Goal: Task Accomplishment & Management: Use online tool/utility

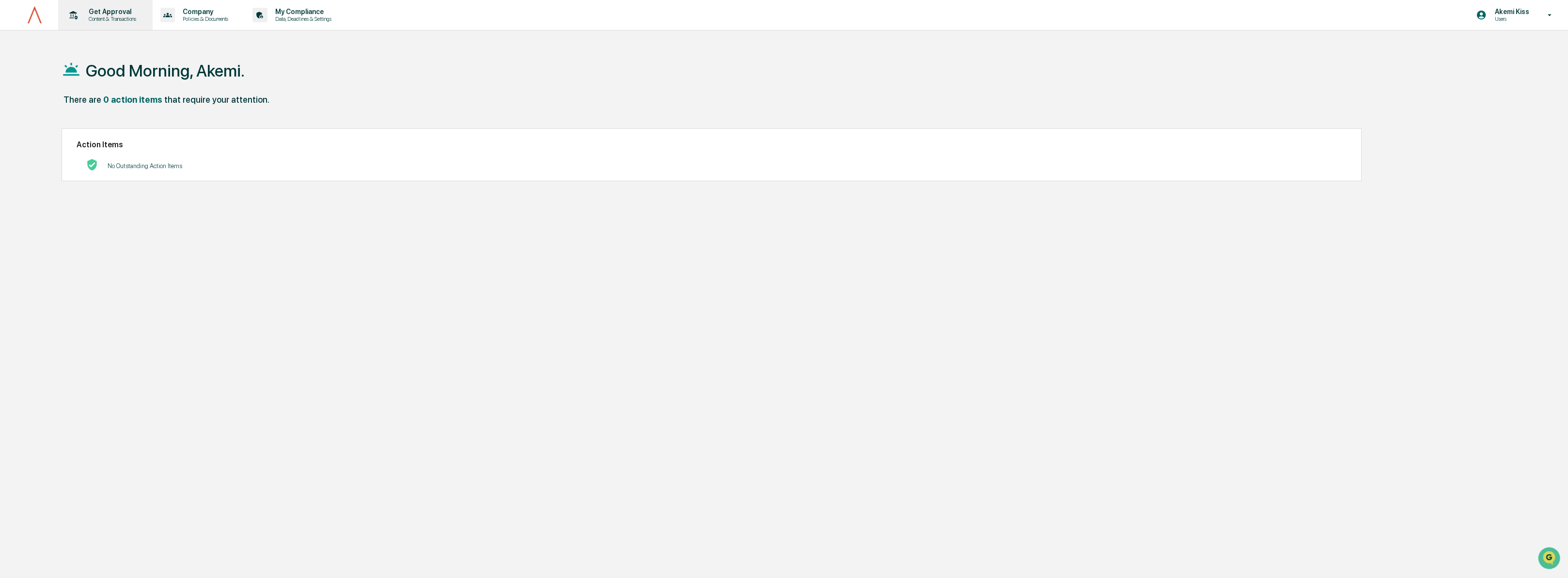
click at [97, 13] on p "Get Approval" at bounding box center [111, 12] width 60 height 8
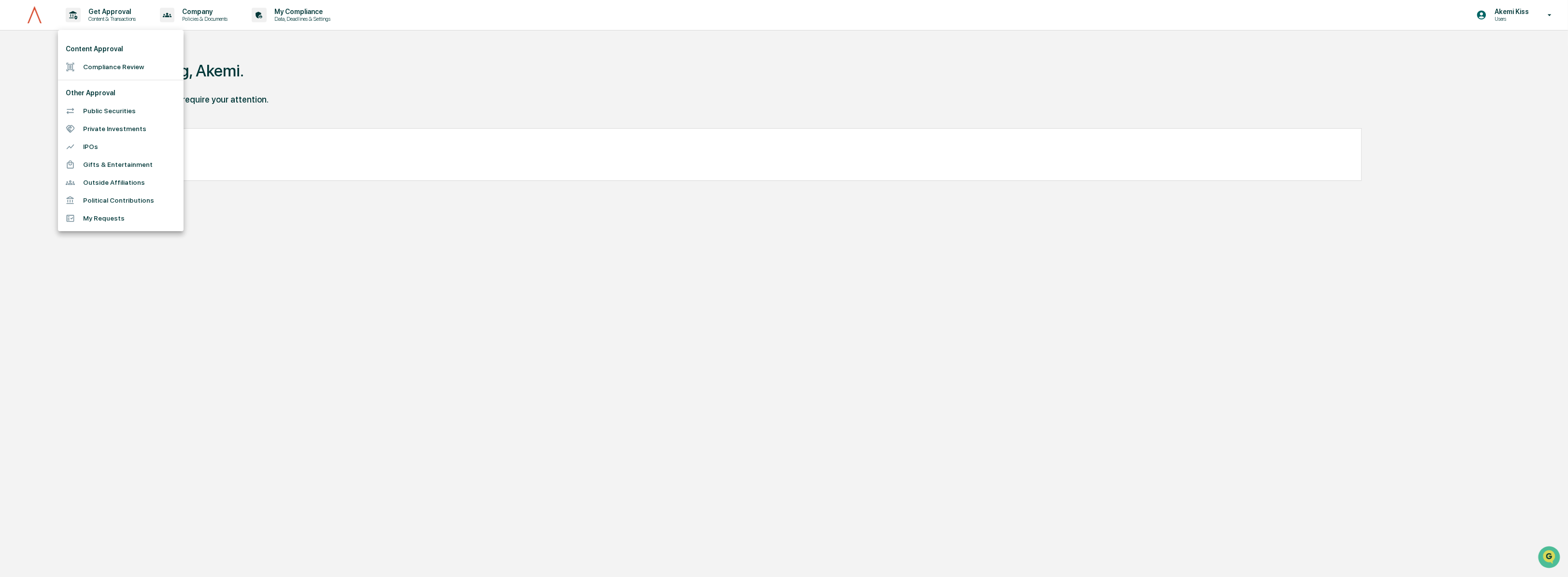
click at [110, 164] on li "Gifts & Entertainment" at bounding box center [121, 164] width 126 height 18
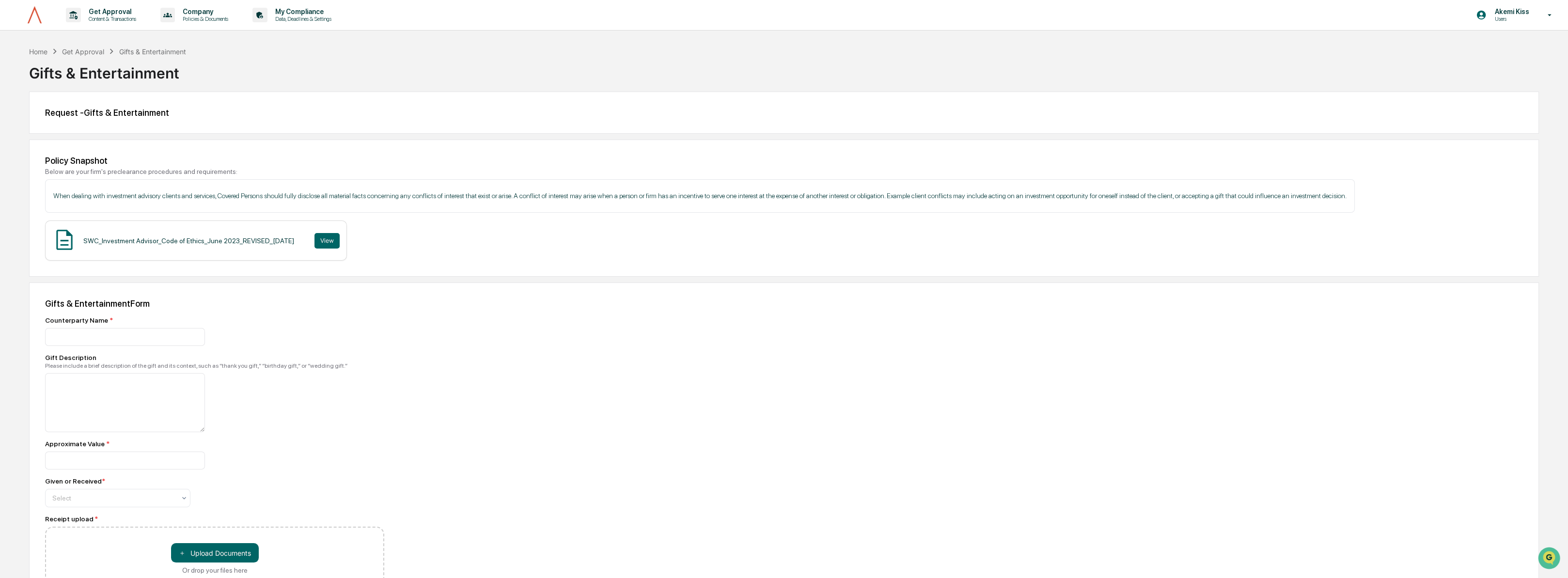
click at [138, 47] on div "Gifts & Entertainment" at bounding box center [153, 51] width 67 height 8
click at [43, 50] on div "Home" at bounding box center [38, 51] width 18 height 8
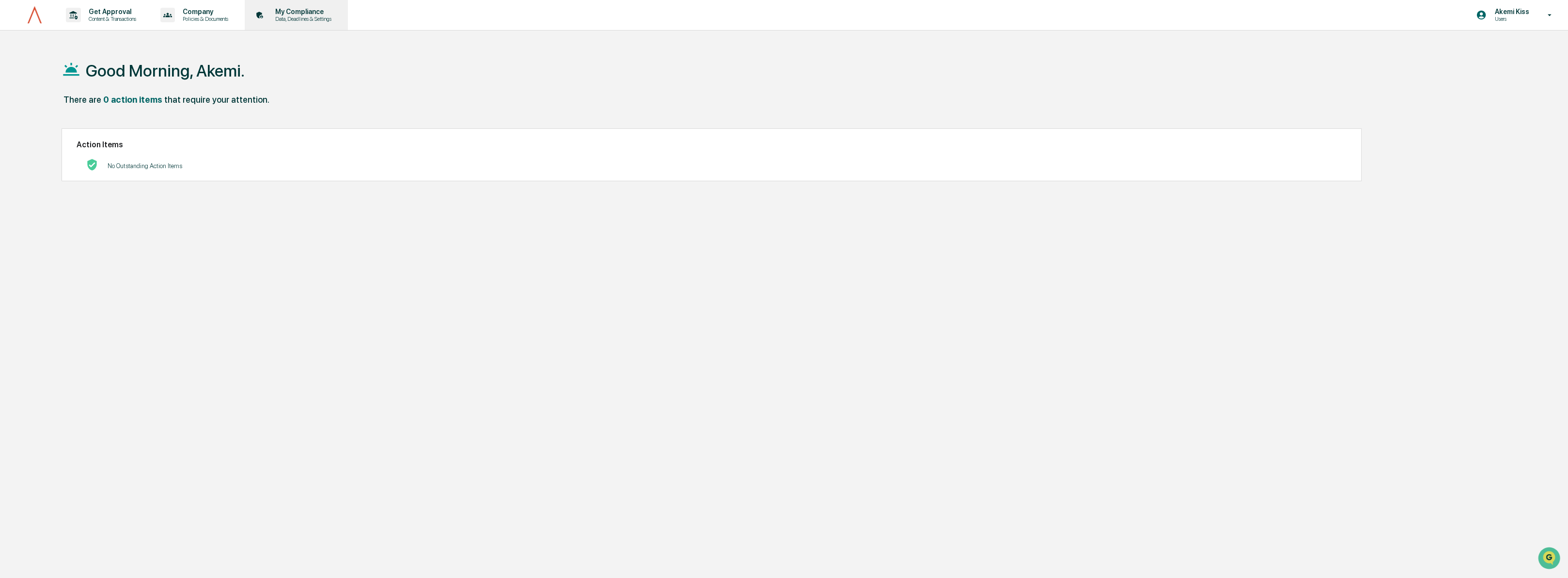
click at [331, 8] on p "My Compliance" at bounding box center [302, 12] width 68 height 8
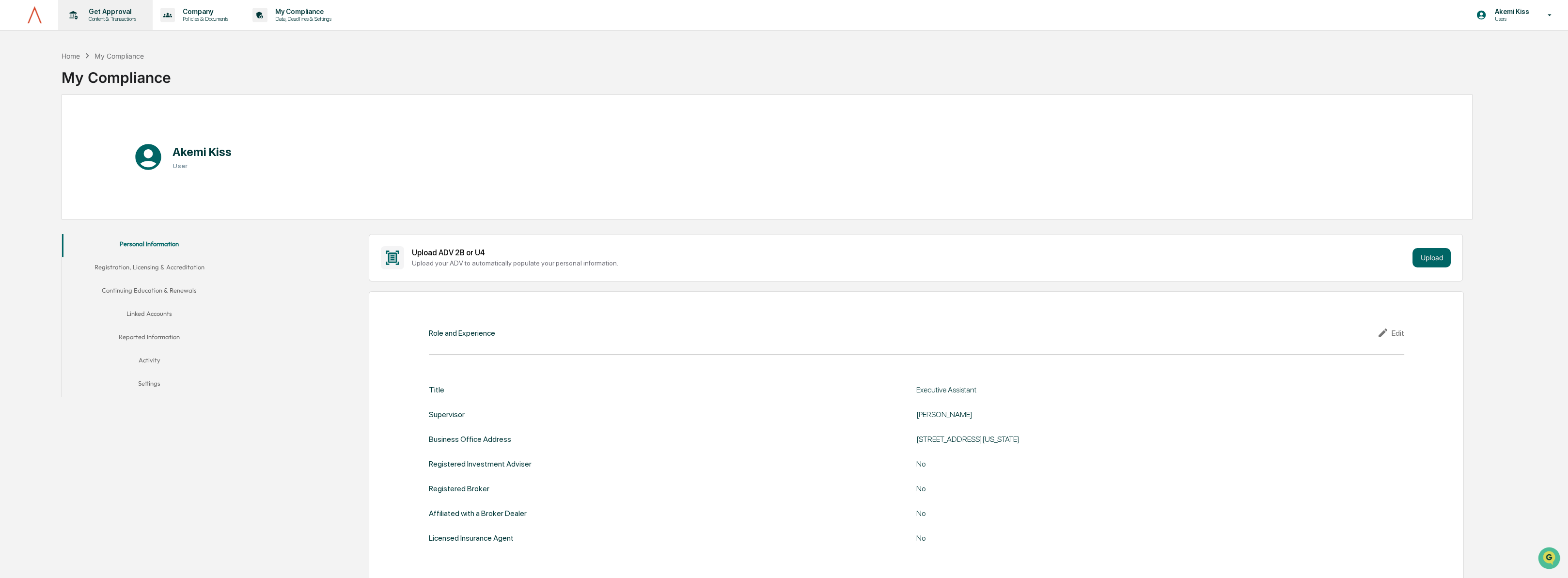
click at [109, 20] on p "Content & Transactions" at bounding box center [111, 18] width 60 height 7
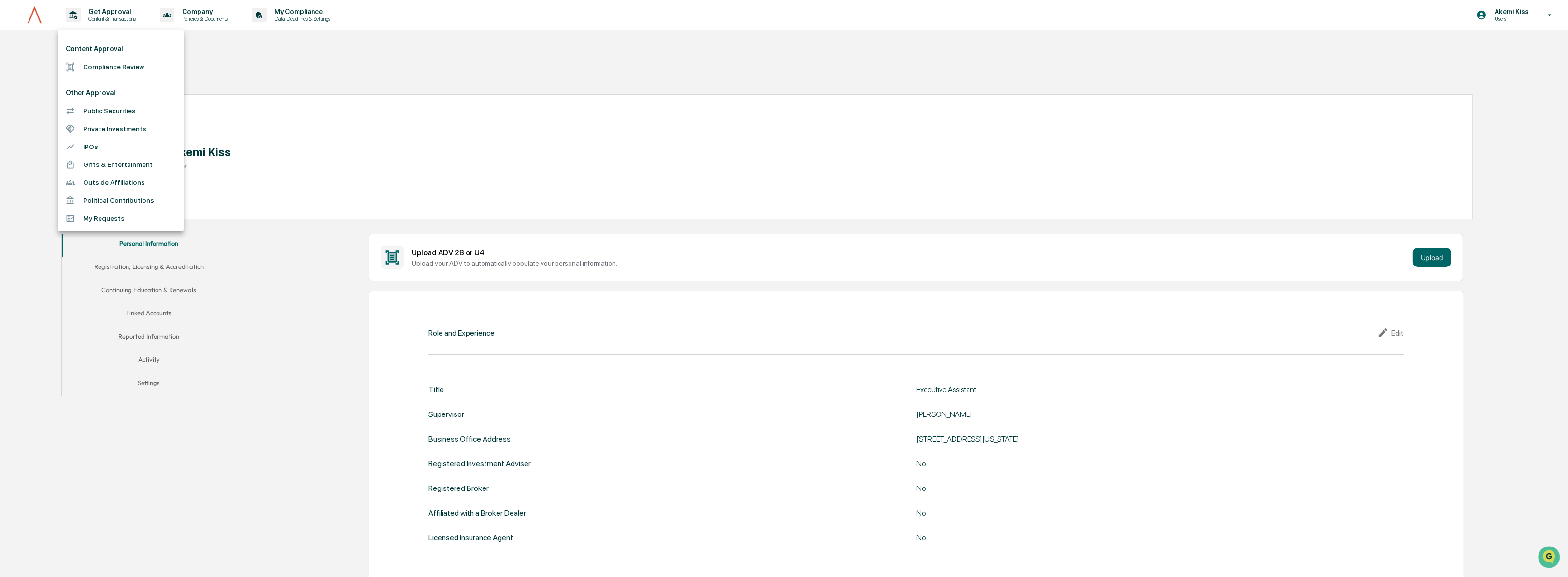
click at [128, 63] on li "Compliance Review" at bounding box center [121, 67] width 126 height 18
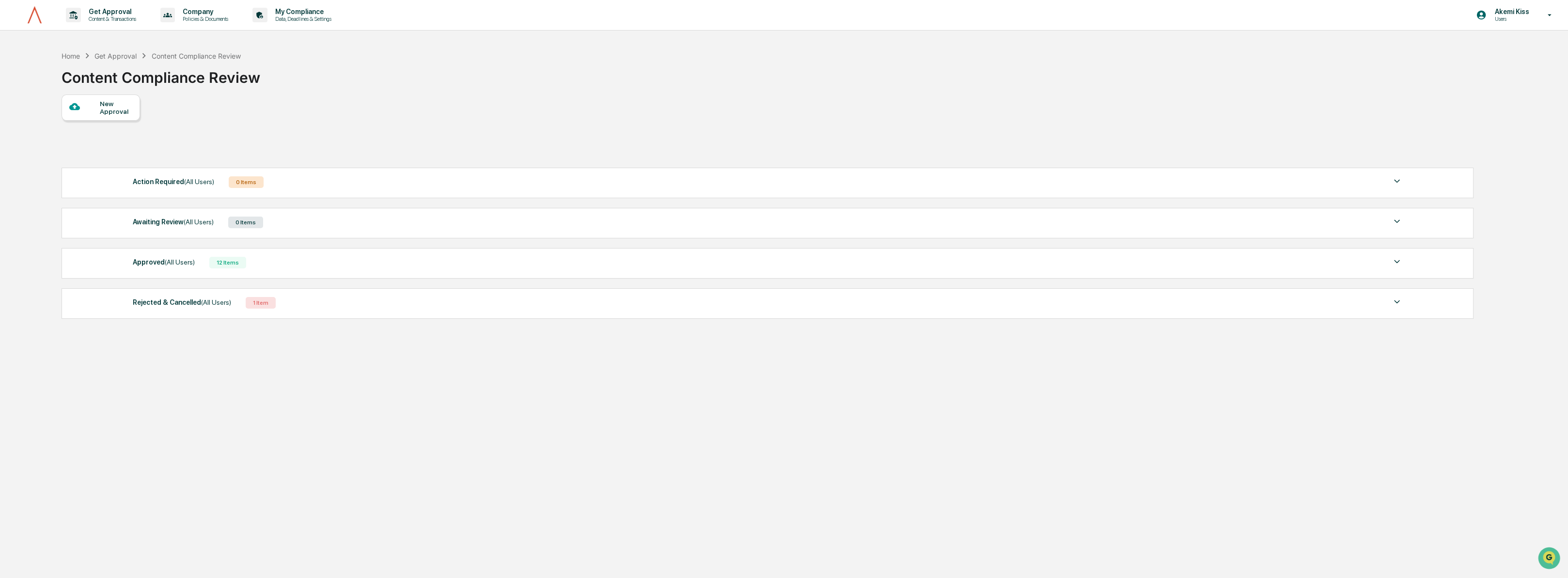
click at [177, 307] on div "Rejected & Cancelled (All Users)" at bounding box center [181, 301] width 98 height 12
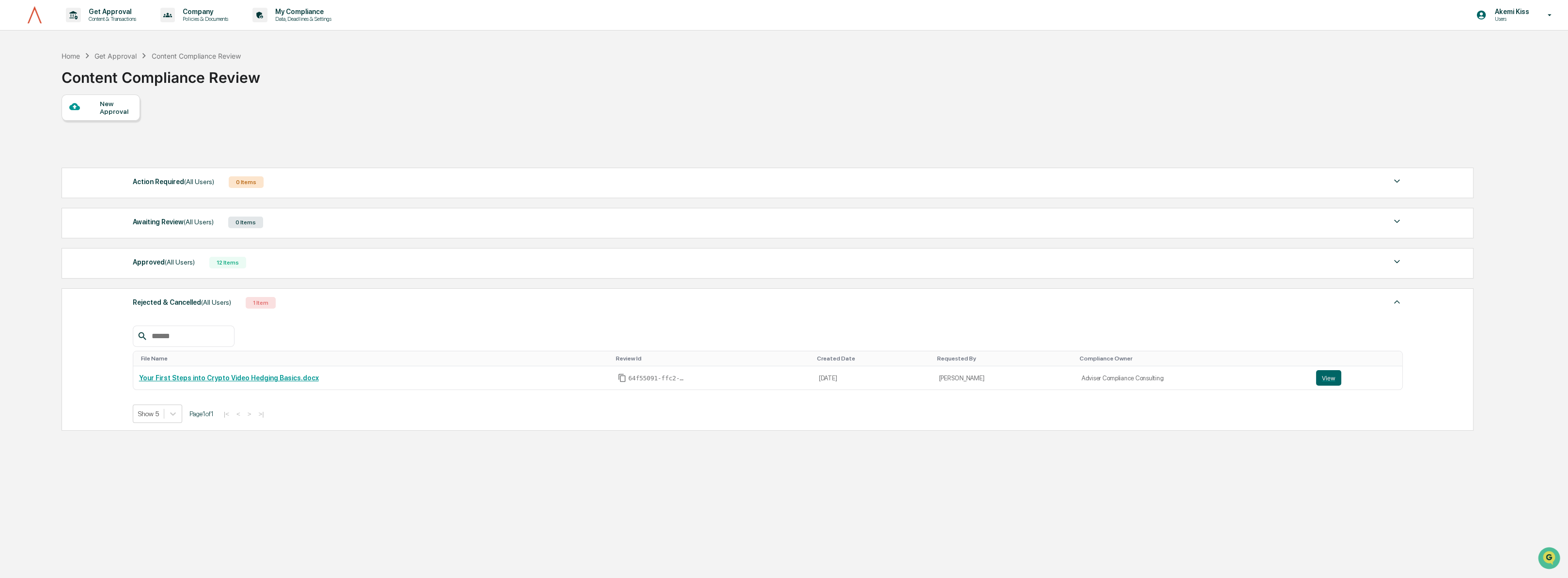
click at [157, 266] on div "Approved (All Users)" at bounding box center [163, 261] width 62 height 12
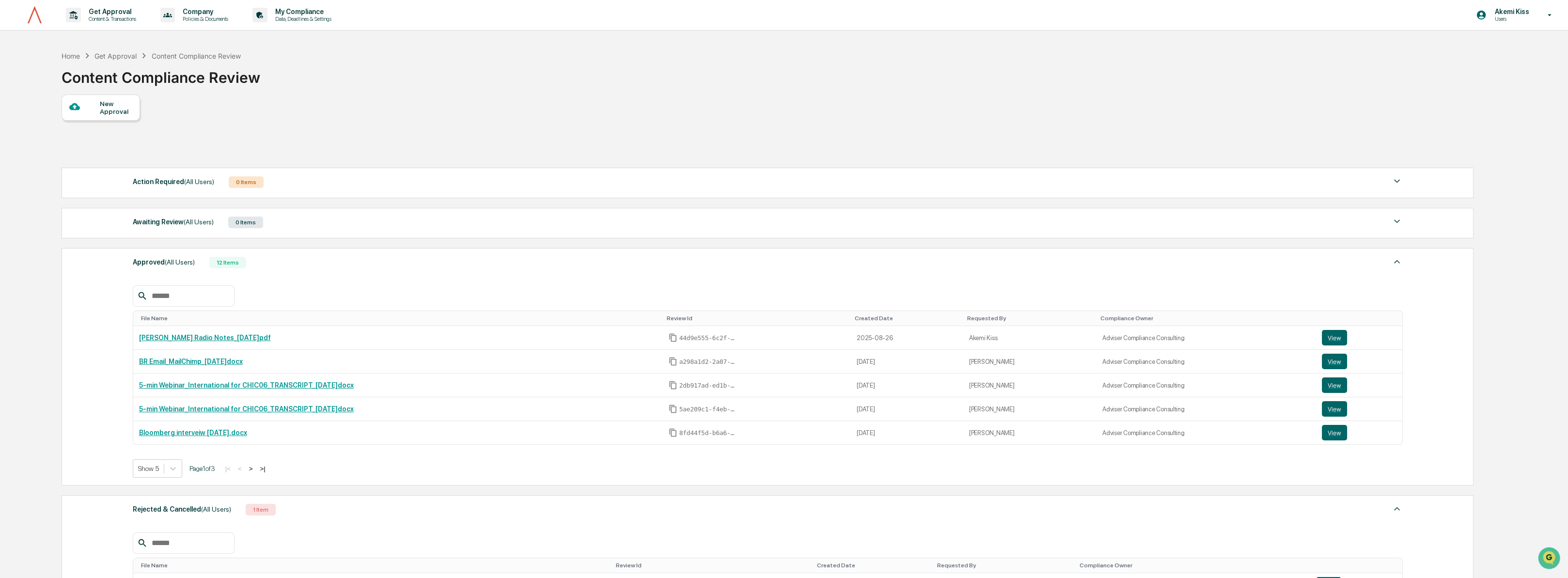
click at [256, 470] on button ">" at bounding box center [251, 468] width 9 height 8
click at [257, 470] on button ">" at bounding box center [251, 468] width 9 height 8
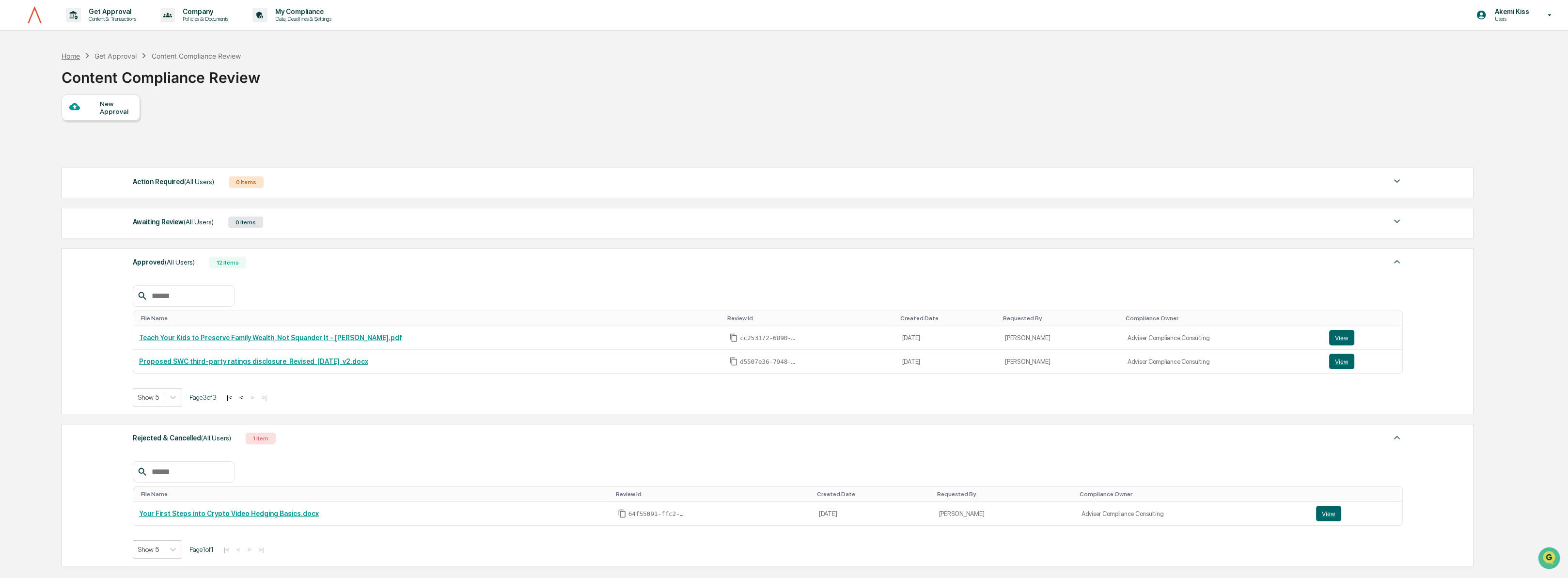
click at [76, 56] on div "Home" at bounding box center [70, 55] width 18 height 8
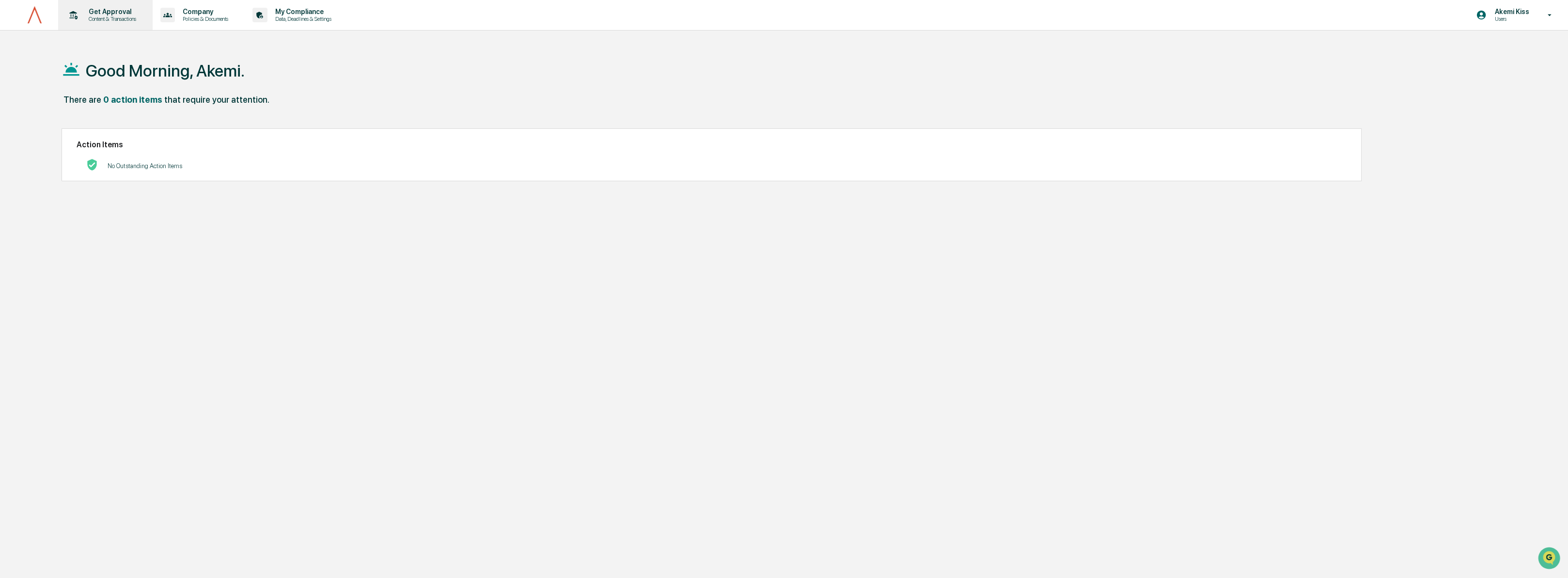
click at [113, 15] on p "Get Approval" at bounding box center [111, 12] width 60 height 8
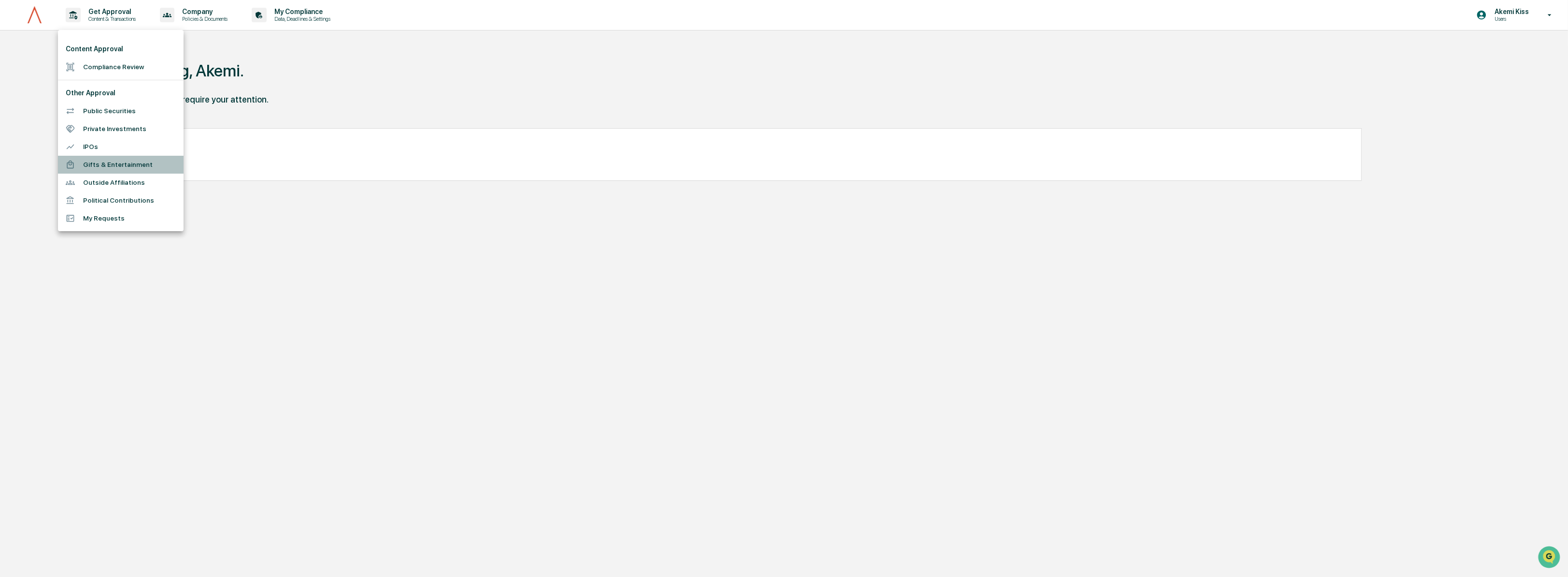
click at [121, 164] on li "Gifts & Entertainment" at bounding box center [121, 164] width 126 height 18
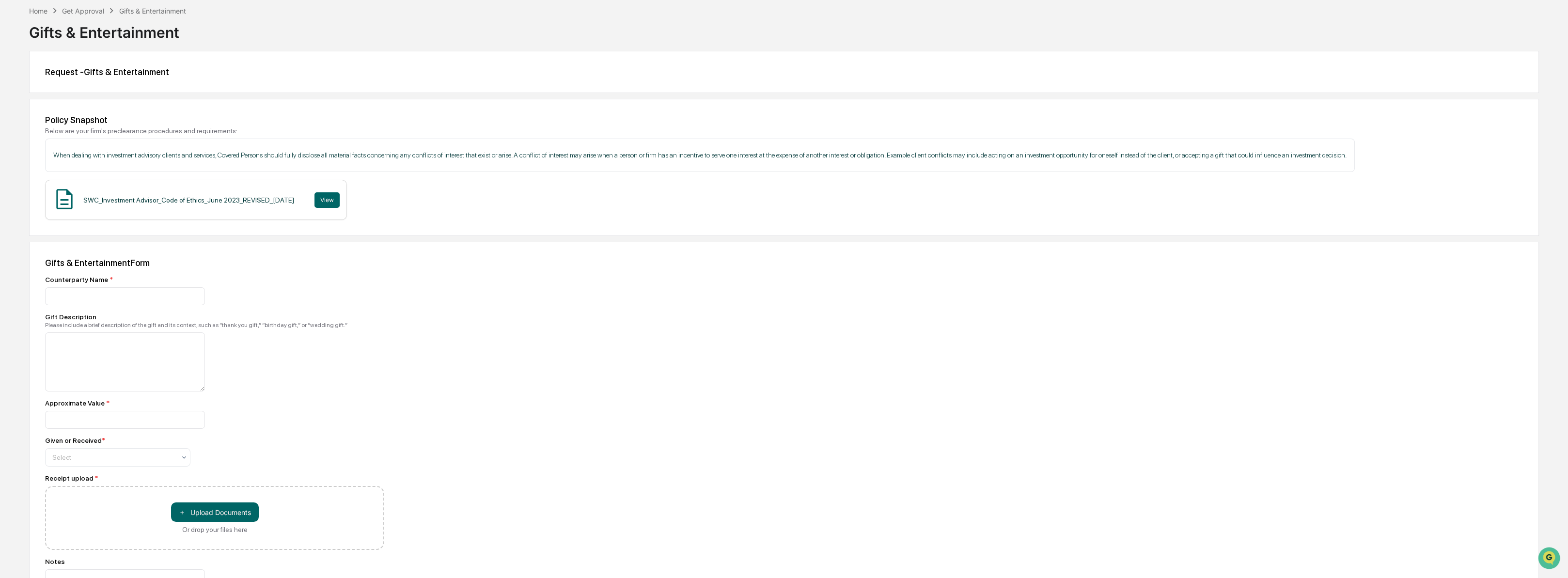
scroll to position [39, 0]
